Goal: Information Seeking & Learning: Check status

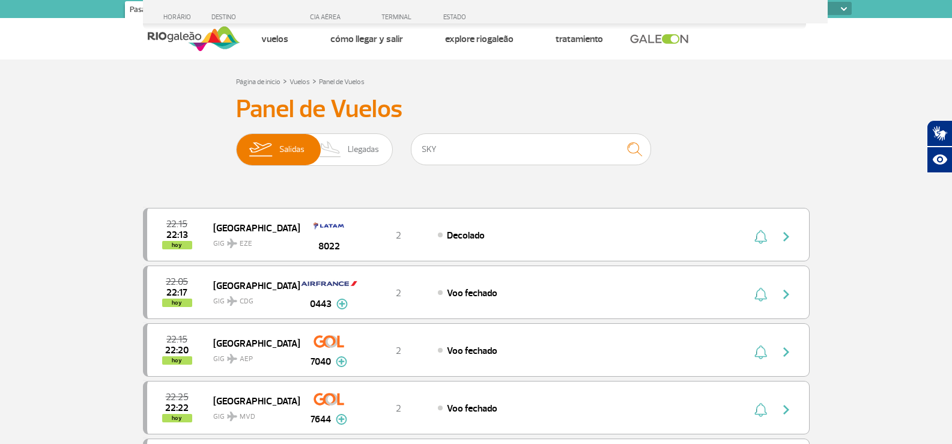
select select
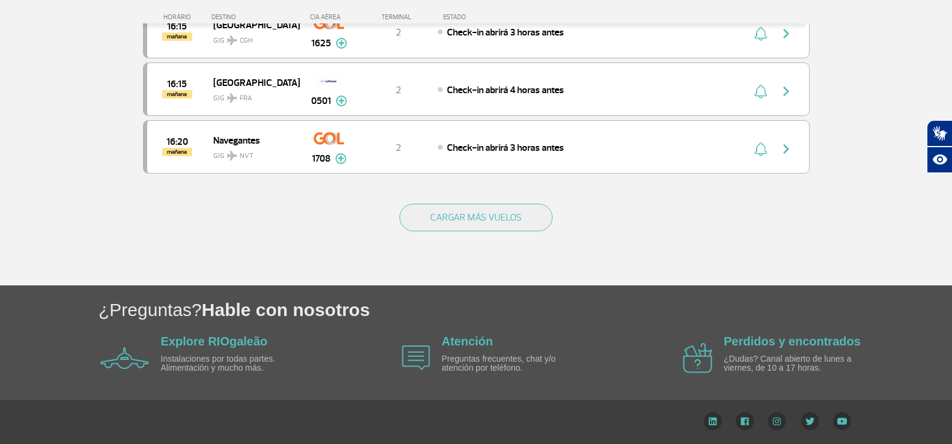
scroll to position [6762, 0]
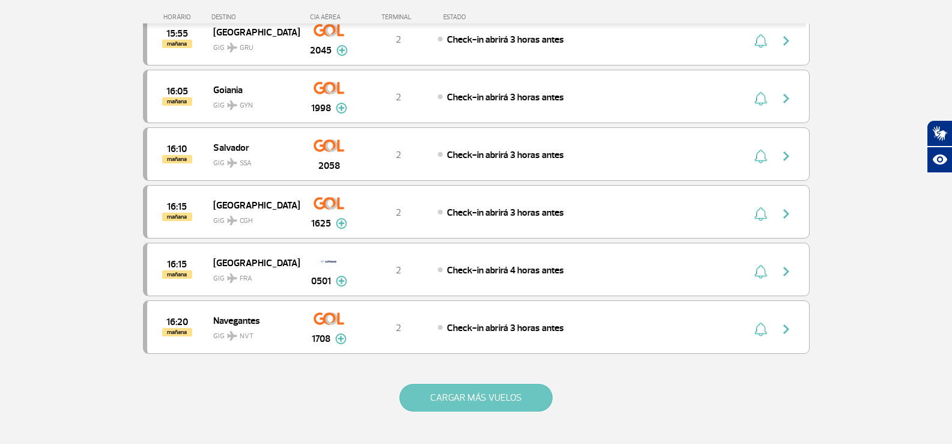
click at [497, 396] on button "CARGAR MÁS VUELOS" at bounding box center [475, 398] width 153 height 28
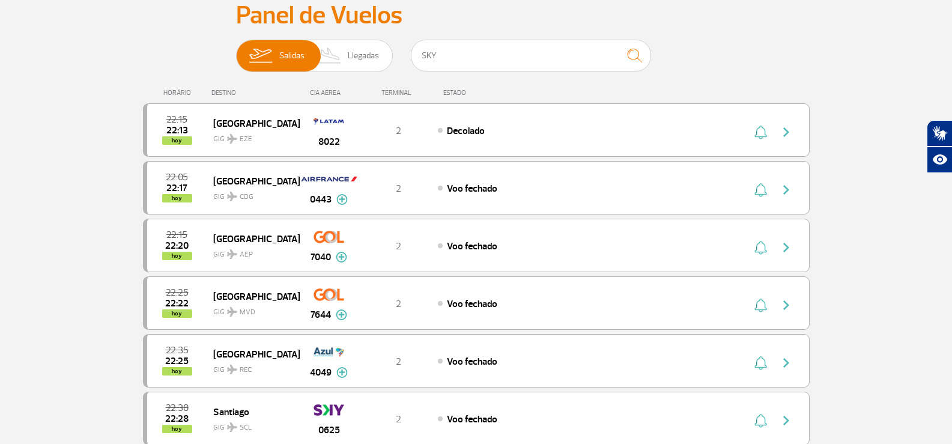
scroll to position [0, 0]
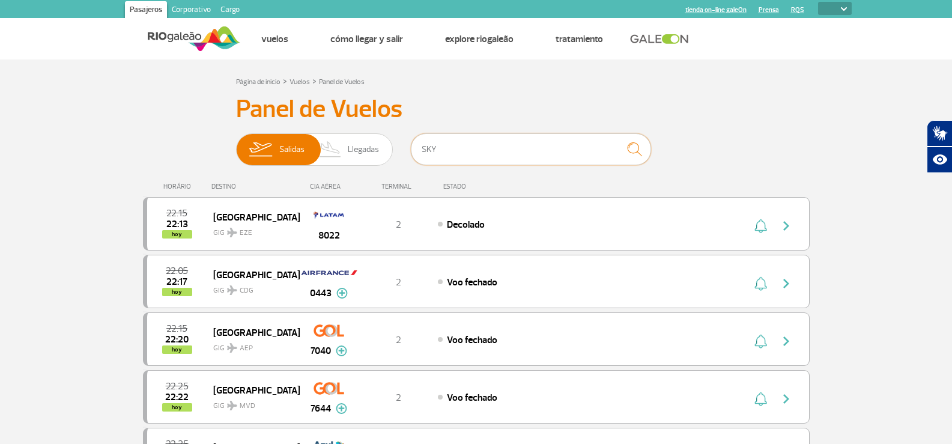
click at [461, 154] on input "SKY" at bounding box center [531, 149] width 240 height 32
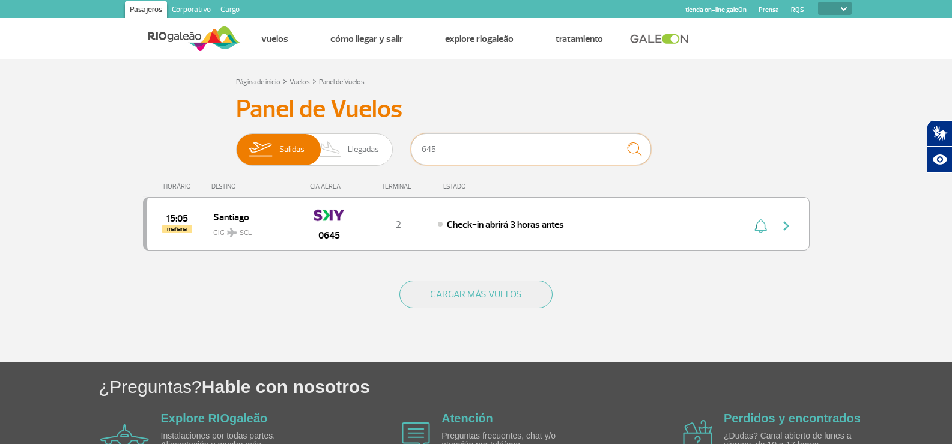
drag, startPoint x: 461, startPoint y: 148, endPoint x: 303, endPoint y: 128, distance: 159.9
click at [303, 128] on div "Panel de Vuelos Salidas Llegadas 645 15:05 mañana Santiago GIG SCL 0645 T2 Chec…" at bounding box center [476, 179] width 667 height 171
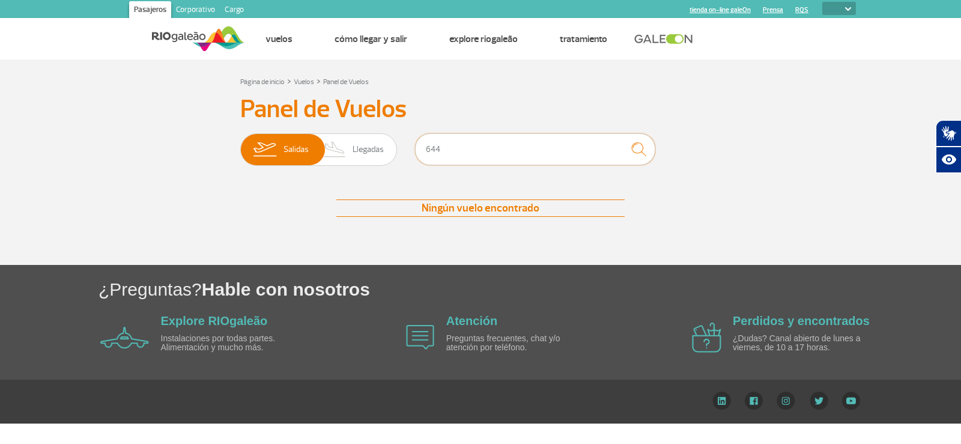
click at [495, 157] on input "644" at bounding box center [535, 149] width 240 height 32
click at [357, 141] on span "Llegadas" at bounding box center [368, 149] width 31 height 31
click at [240, 144] on input "[PERSON_NAME]" at bounding box center [240, 144] width 0 height 0
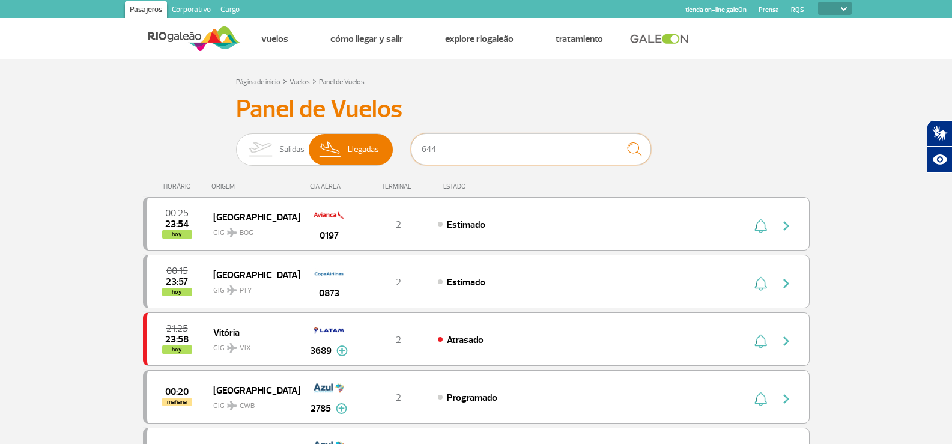
click at [485, 157] on input "644" at bounding box center [531, 149] width 240 height 32
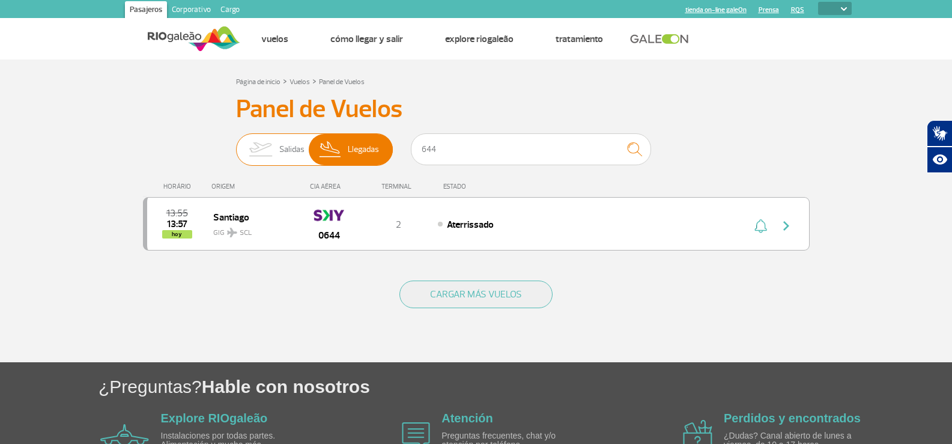
click at [275, 153] on img at bounding box center [260, 149] width 38 height 31
click at [236, 144] on input "[PERSON_NAME]" at bounding box center [236, 144] width 0 height 0
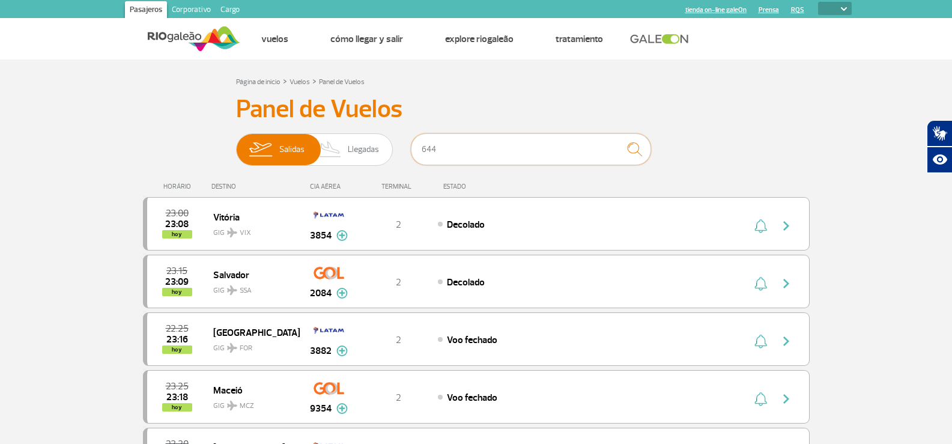
click at [489, 159] on input "644" at bounding box center [531, 149] width 240 height 32
type input "645"
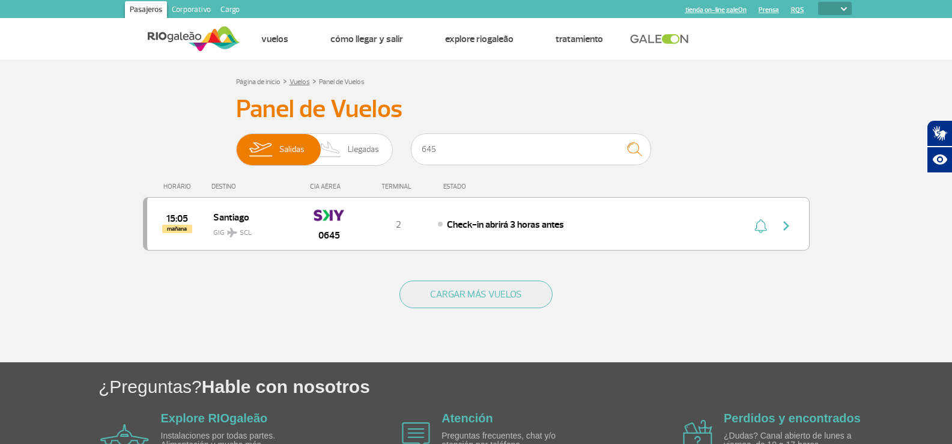
click at [303, 83] on link "Vuelos" at bounding box center [300, 81] width 20 height 9
